Goal: Navigation & Orientation: Find specific page/section

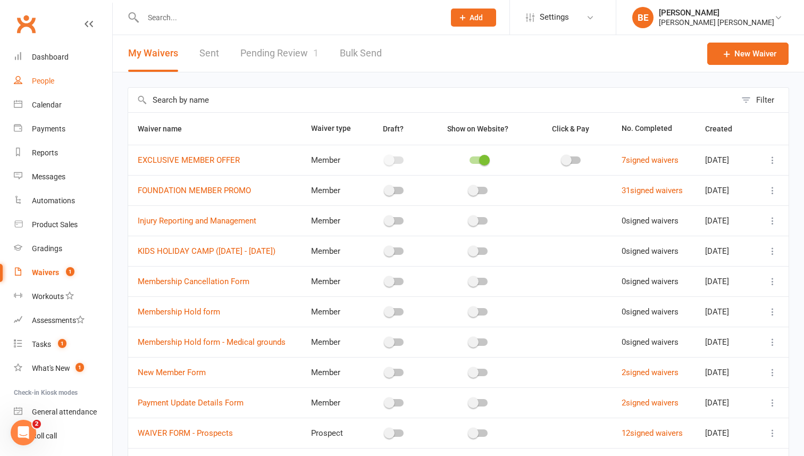
click at [37, 77] on div "People" at bounding box center [43, 81] width 22 height 9
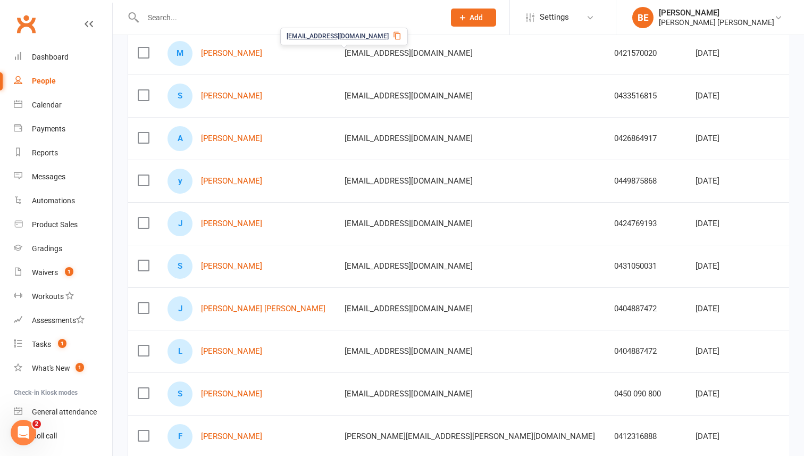
scroll to position [155, 0]
click at [40, 78] on div "People" at bounding box center [44, 81] width 24 height 9
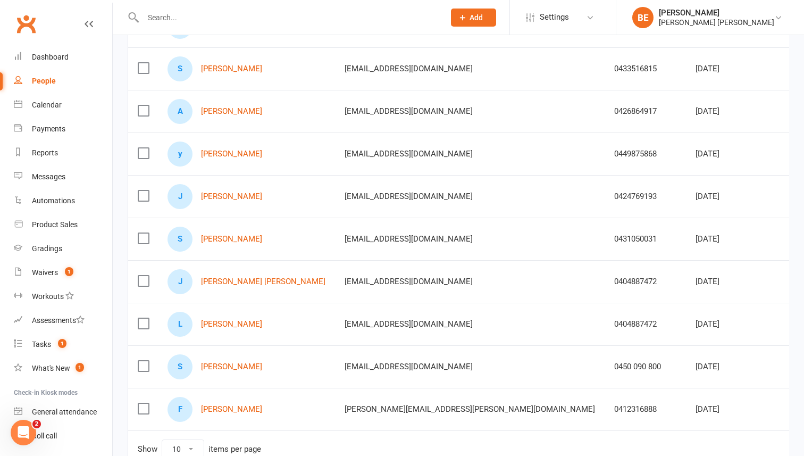
scroll to position [0, 0]
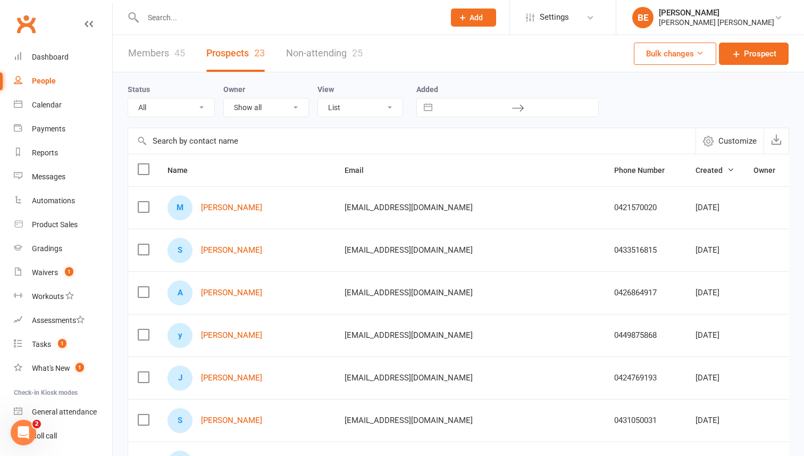
click at [162, 55] on link "Members 45" at bounding box center [156, 53] width 57 height 37
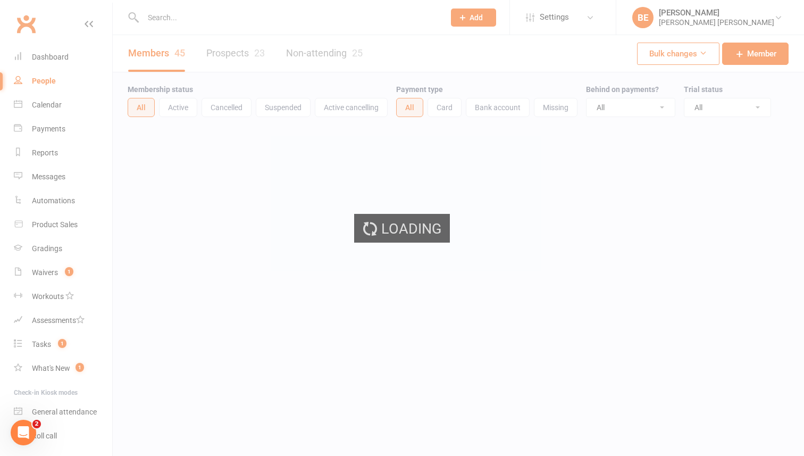
select select "50"
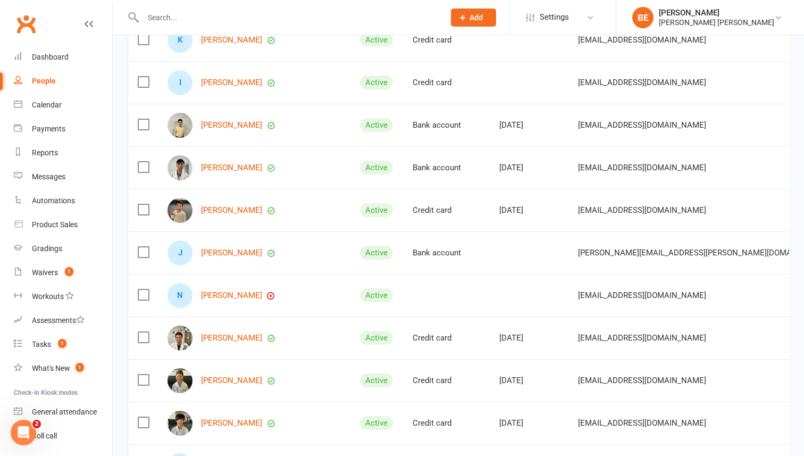
scroll to position [689, 0]
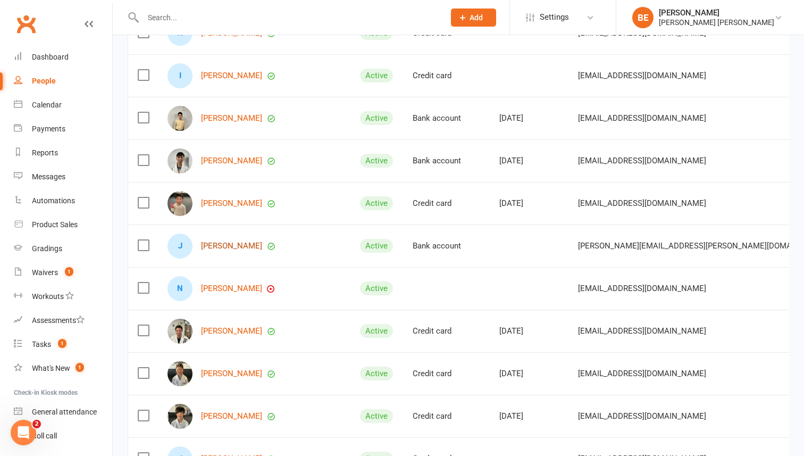
click at [213, 245] on link "[PERSON_NAME]" at bounding box center [231, 246] width 61 height 9
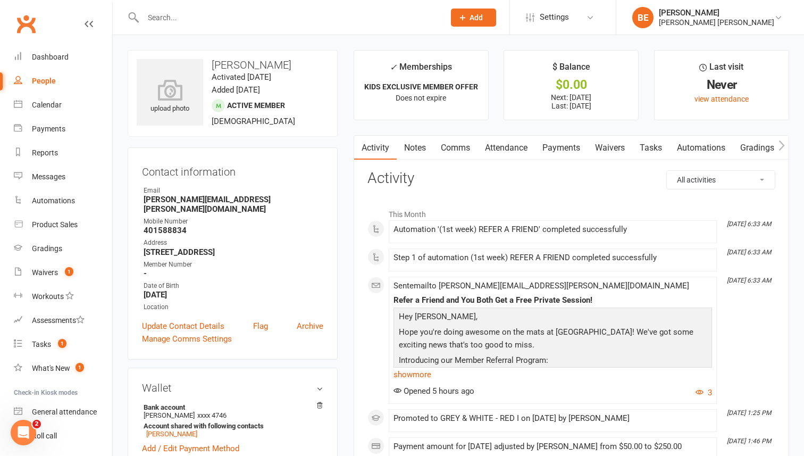
click at [571, 144] on link "Payments" at bounding box center [561, 148] width 53 height 24
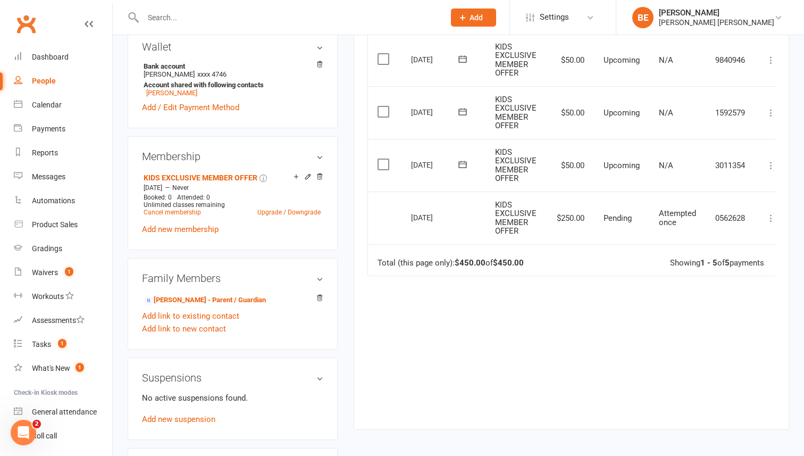
scroll to position [322, 0]
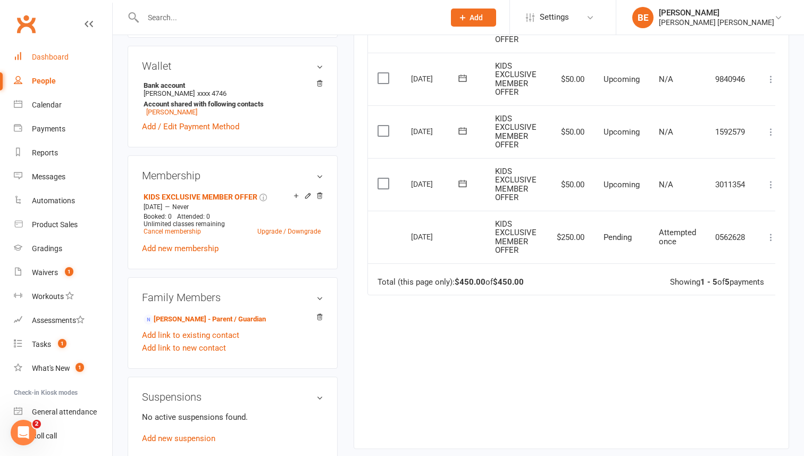
click at [45, 55] on div "Dashboard" at bounding box center [50, 57] width 37 height 9
